Goal: Transaction & Acquisition: Download file/media

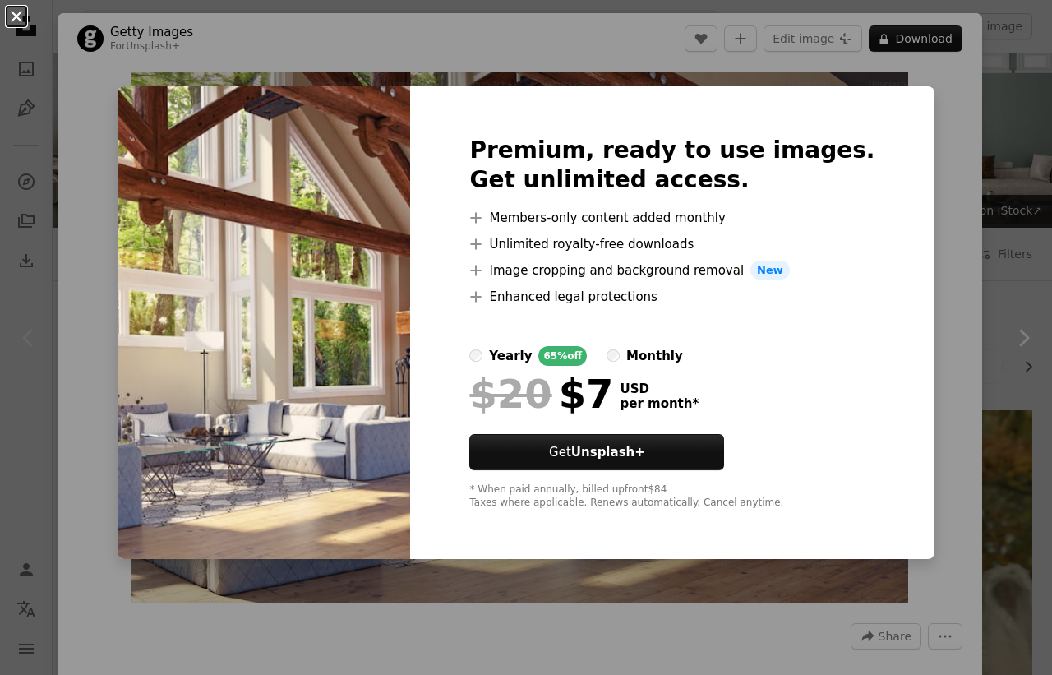
click at [25, 12] on button "An X shape" at bounding box center [17, 17] width 20 height 20
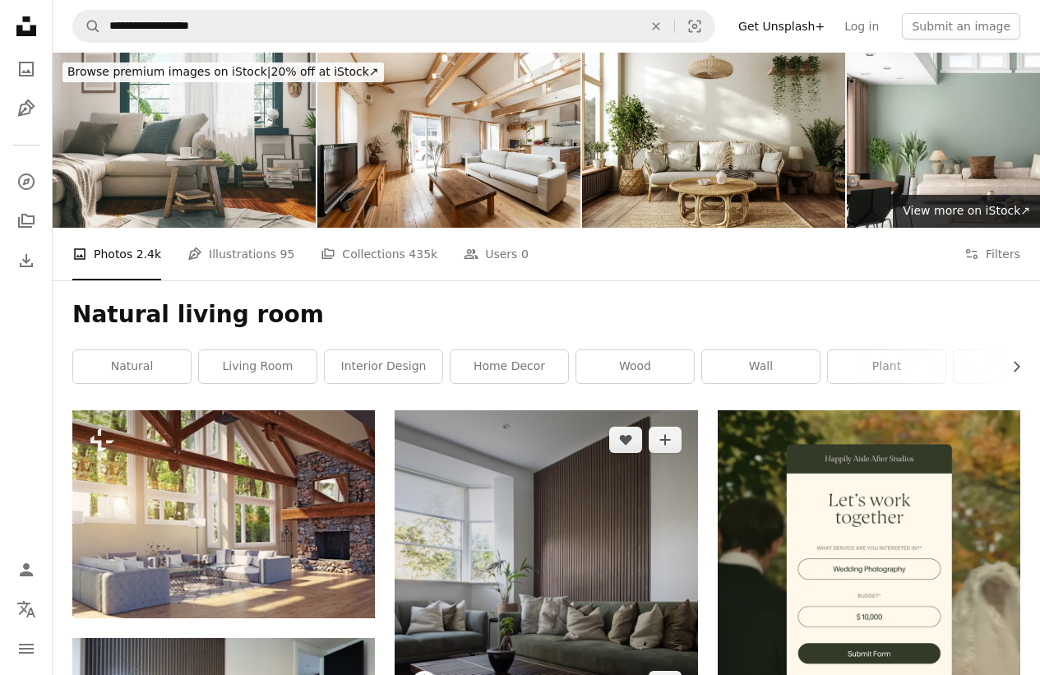
click at [506, 446] on img at bounding box center [545, 561] width 302 height 302
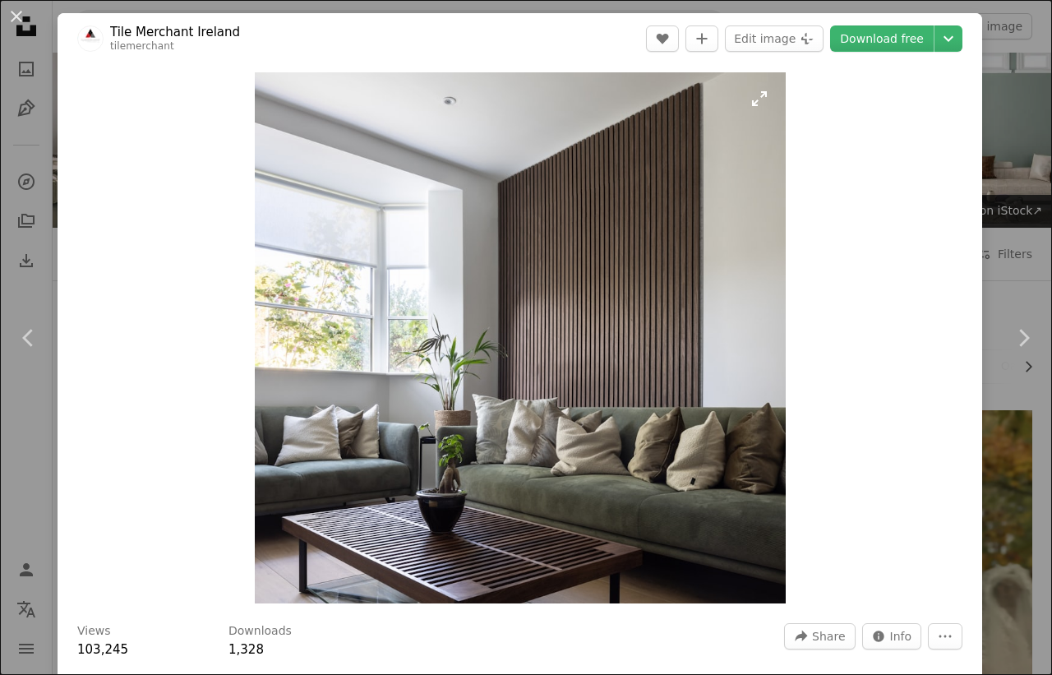
click at [506, 446] on img "Zoom in on this image" at bounding box center [520, 337] width 531 height 531
click at [881, 39] on link "Download free" at bounding box center [882, 38] width 104 height 26
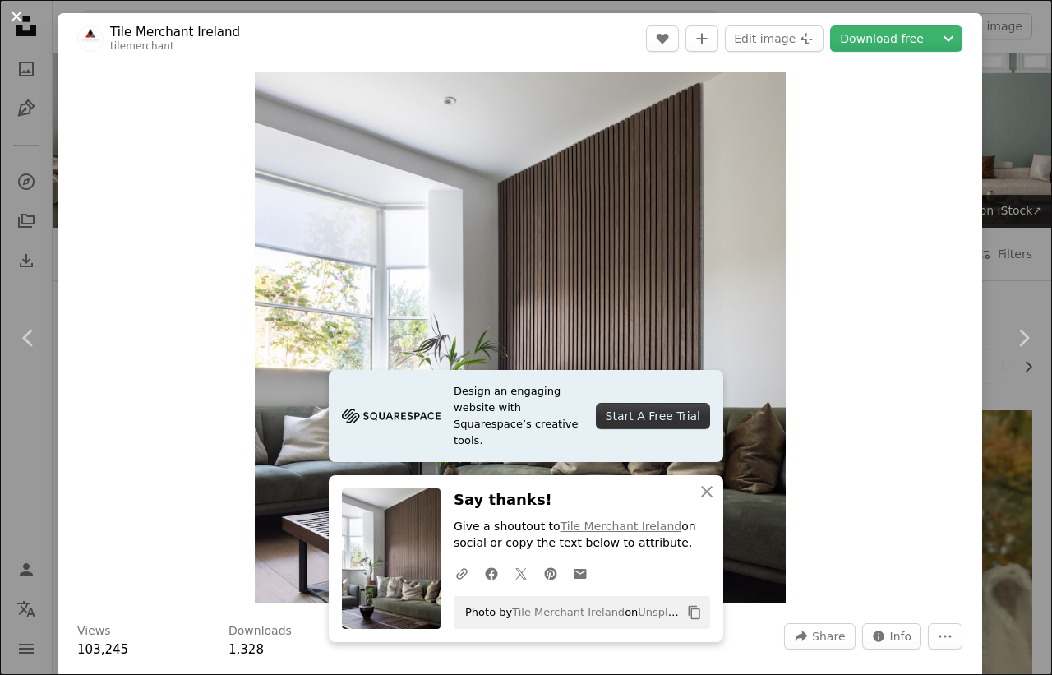
click at [17, 14] on button "An X shape" at bounding box center [17, 17] width 20 height 20
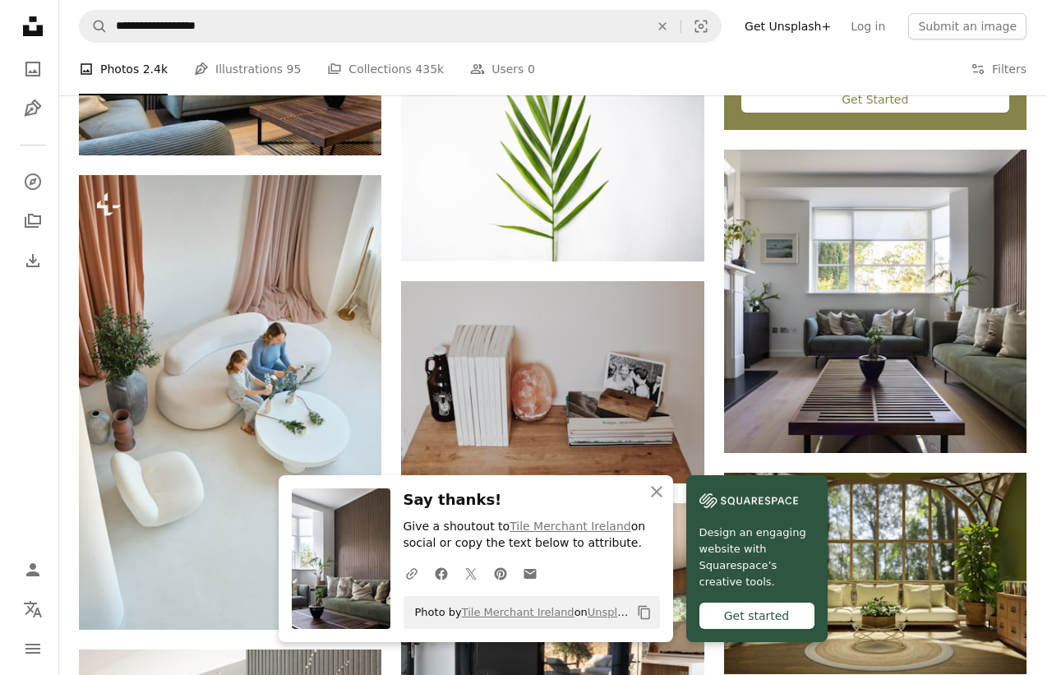
scroll to position [690, 0]
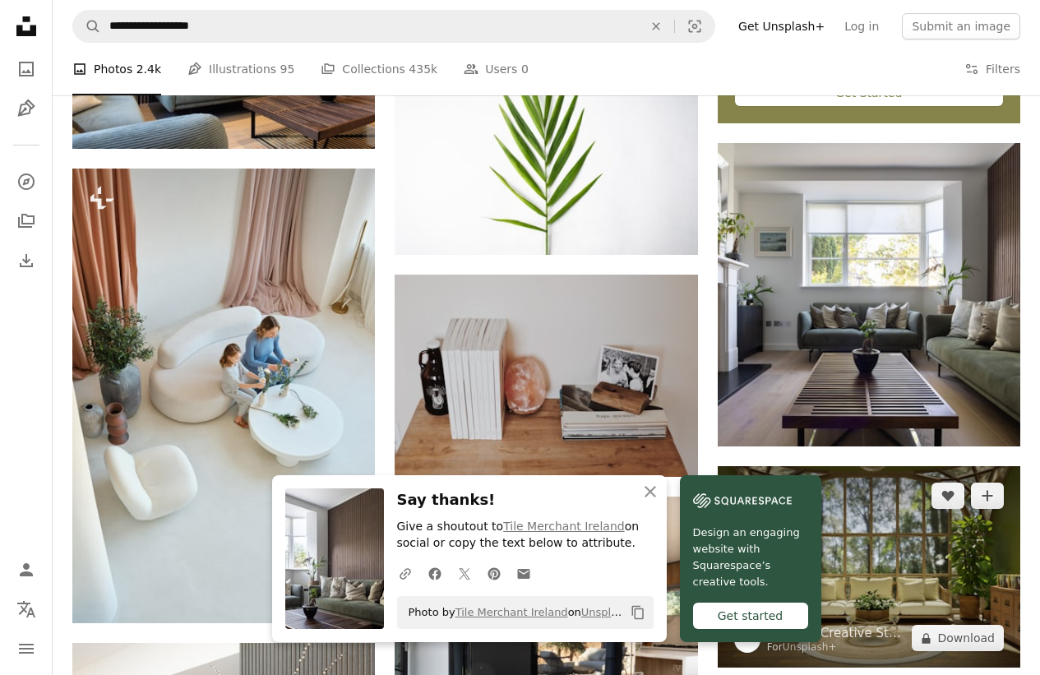
click at [921, 540] on img at bounding box center [868, 567] width 302 height 202
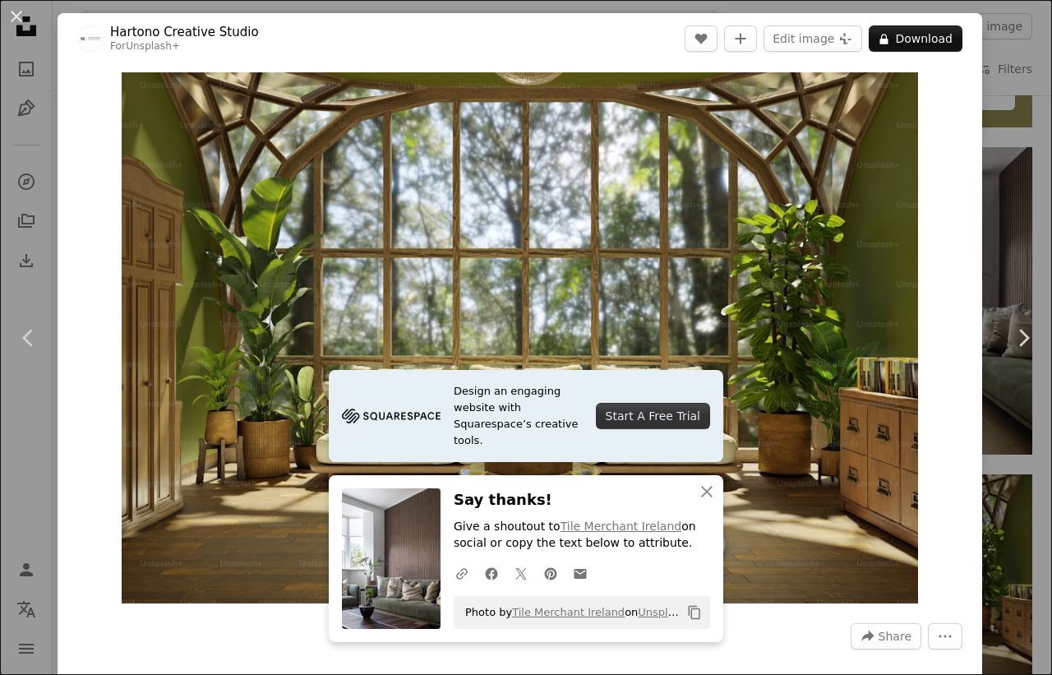
click at [968, 532] on div "Zoom in" at bounding box center [520, 337] width 925 height 547
click at [905, 39] on button "A lock Download" at bounding box center [916, 38] width 94 height 26
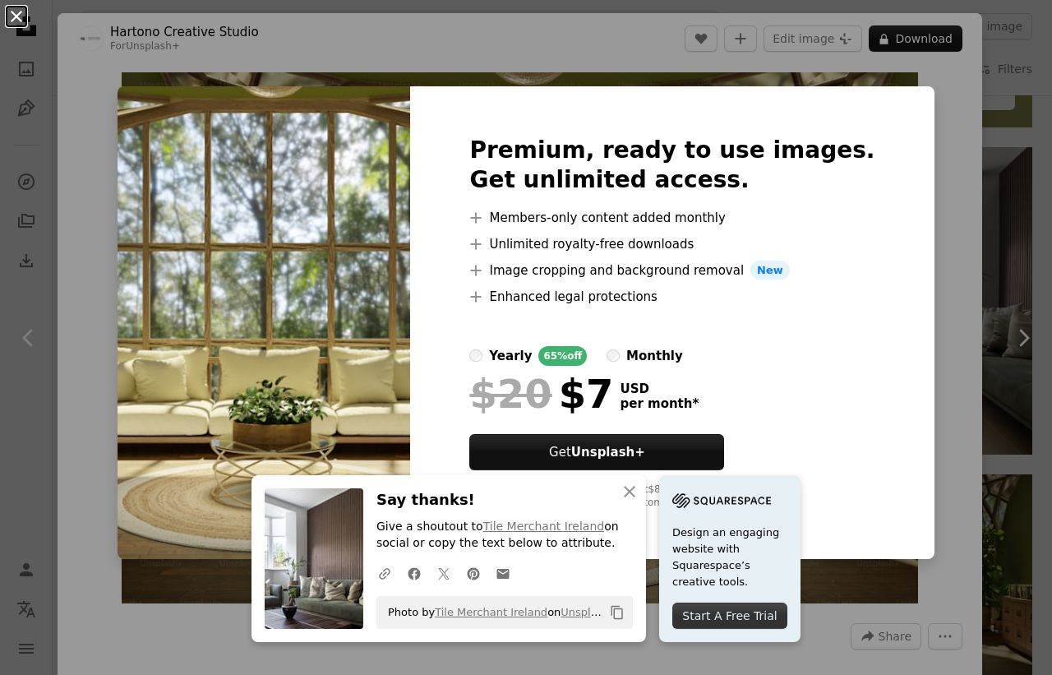
click at [17, 14] on button "An X shape" at bounding box center [17, 17] width 20 height 20
